Goal: Find specific page/section: Find specific page/section

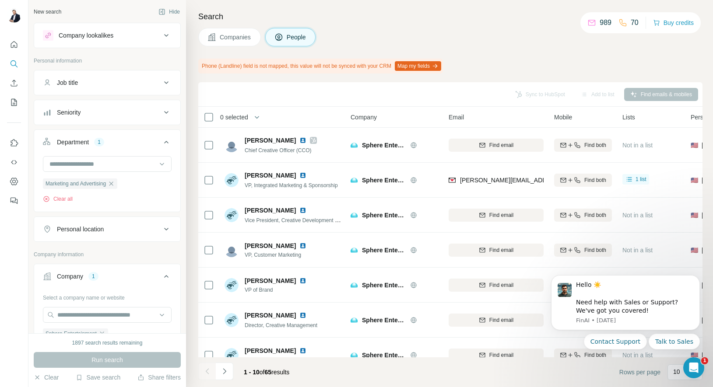
scroll to position [167, 0]
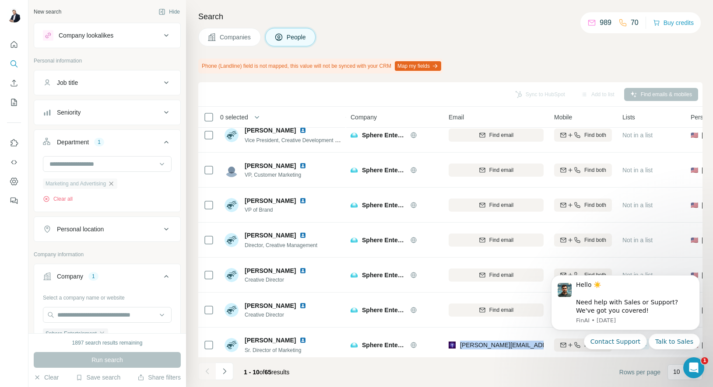
click at [115, 185] on icon "button" at bounding box center [111, 183] width 7 height 7
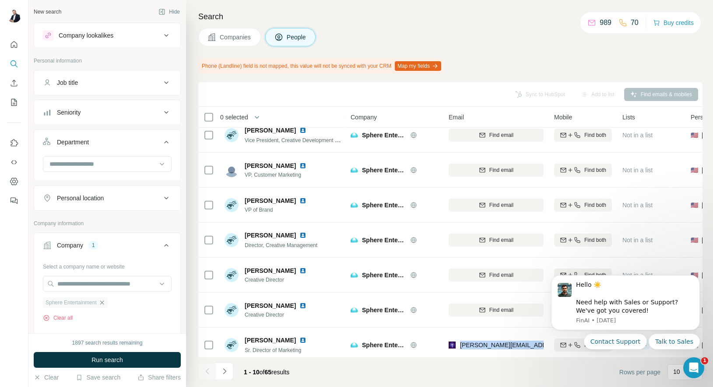
click at [104, 303] on icon "button" at bounding box center [102, 303] width 4 height 4
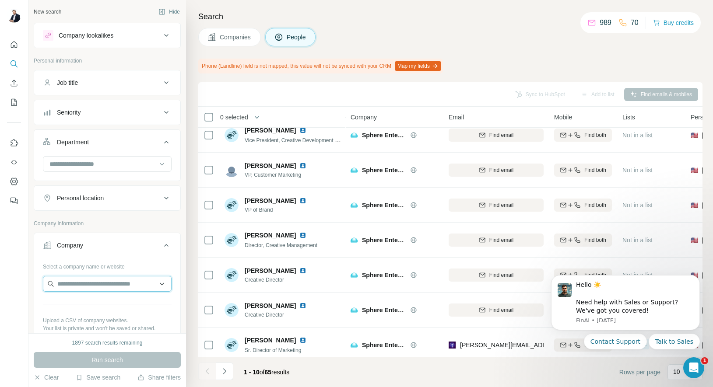
click at [102, 284] on input "text" at bounding box center [107, 284] width 129 height 16
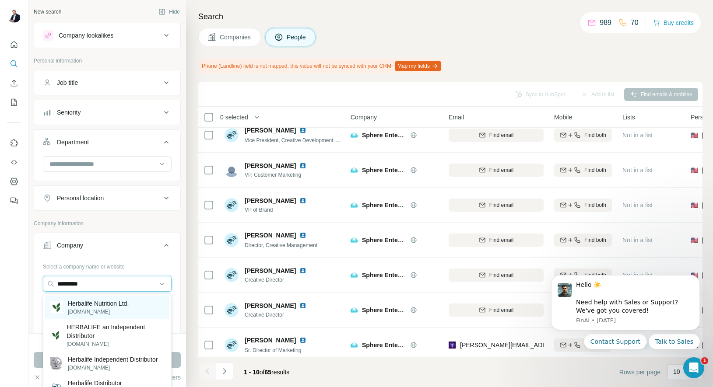
type input "*********"
click at [93, 307] on p "Herbalife Nutrition Ltd." at bounding box center [98, 303] width 61 height 9
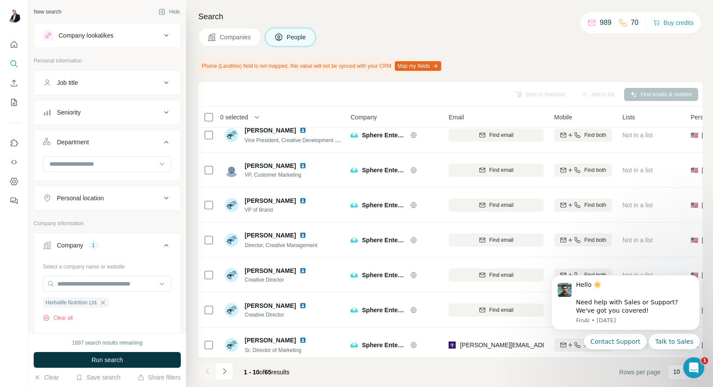
click at [113, 86] on div "Job title" at bounding box center [102, 82] width 118 height 9
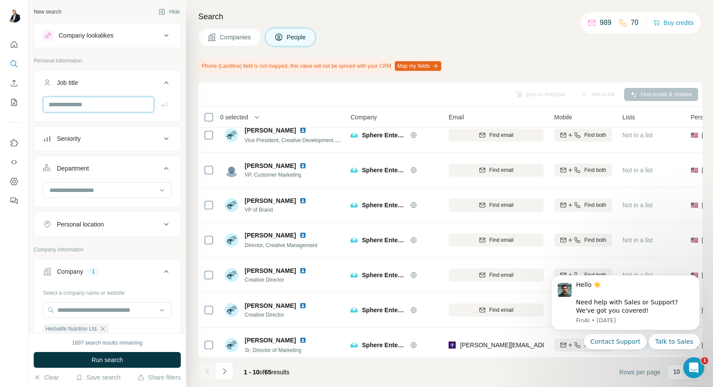
click at [100, 105] on input "text" at bounding box center [98, 105] width 111 height 16
type input "*******"
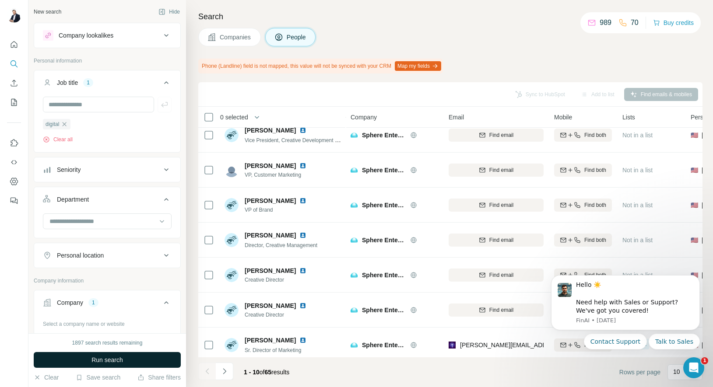
click at [129, 361] on button "Run search" at bounding box center [107, 360] width 147 height 16
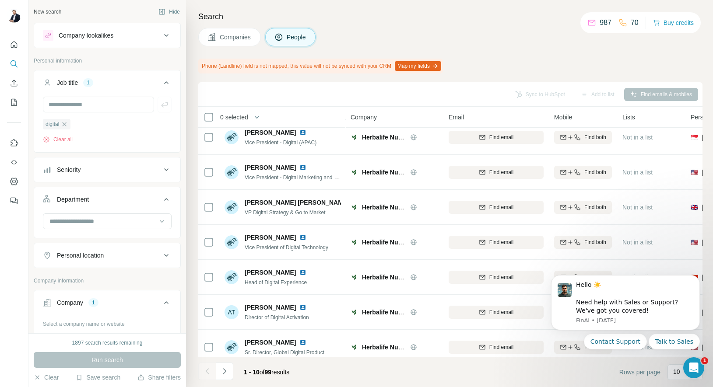
scroll to position [99, 0]
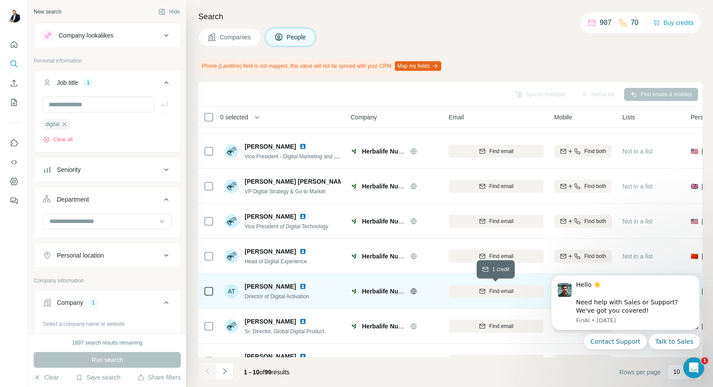
click at [479, 291] on icon "button" at bounding box center [482, 291] width 7 height 7
click at [306, 287] on img at bounding box center [302, 286] width 7 height 7
